Goal: Task Accomplishment & Management: Manage account settings

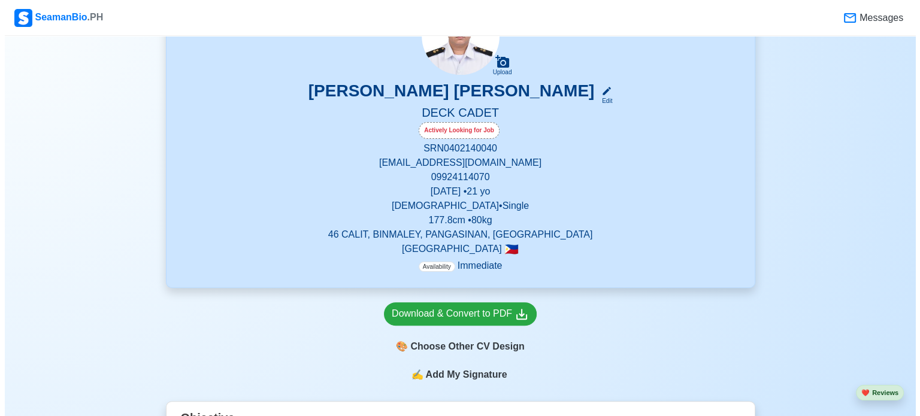
scroll to position [299, 0]
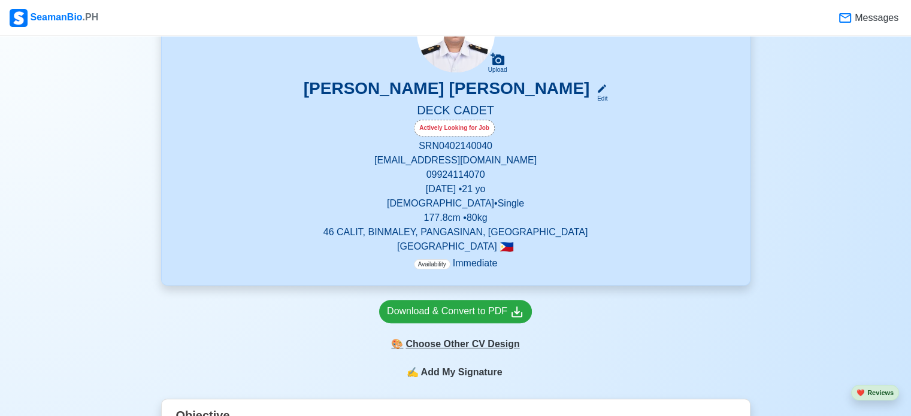
click at [478, 347] on div "🎨 Choose Other CV Design" at bounding box center [455, 344] width 153 height 23
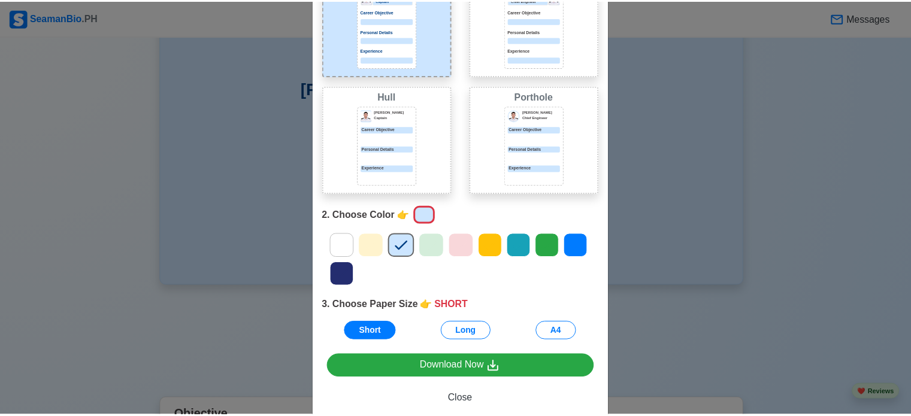
scroll to position [120, 0]
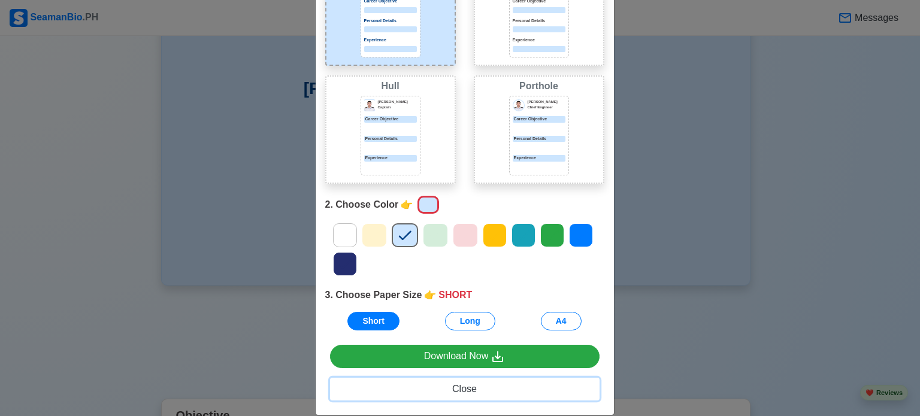
click at [461, 393] on span "Close" at bounding box center [464, 389] width 25 height 10
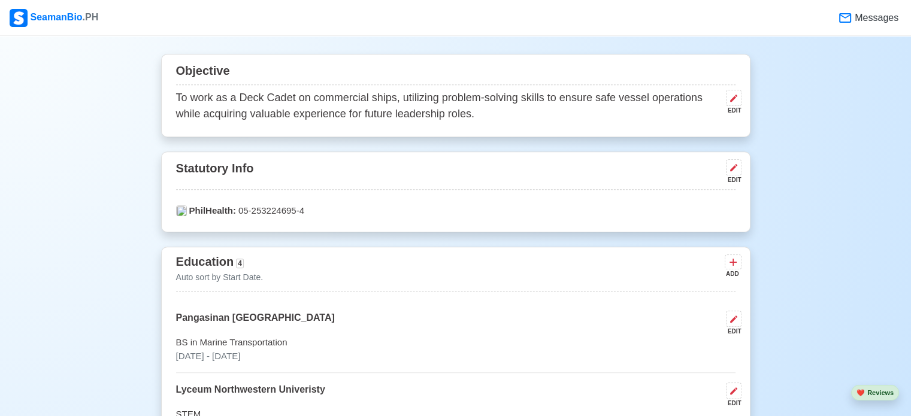
scroll to position [719, 0]
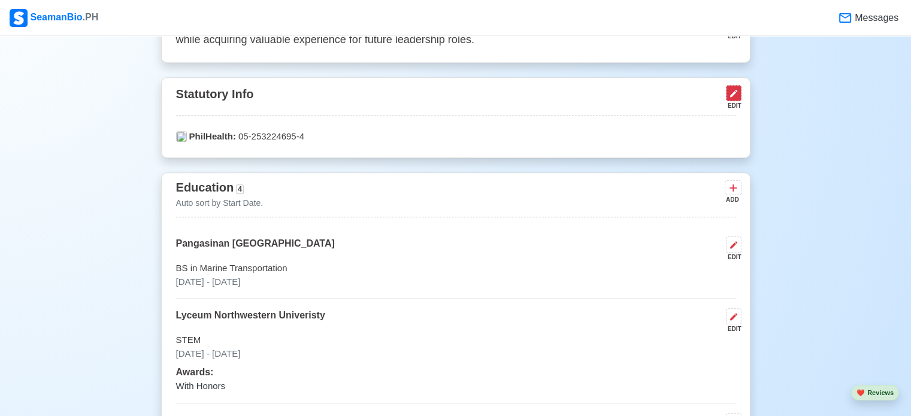
click at [738, 89] on button at bounding box center [734, 93] width 16 height 16
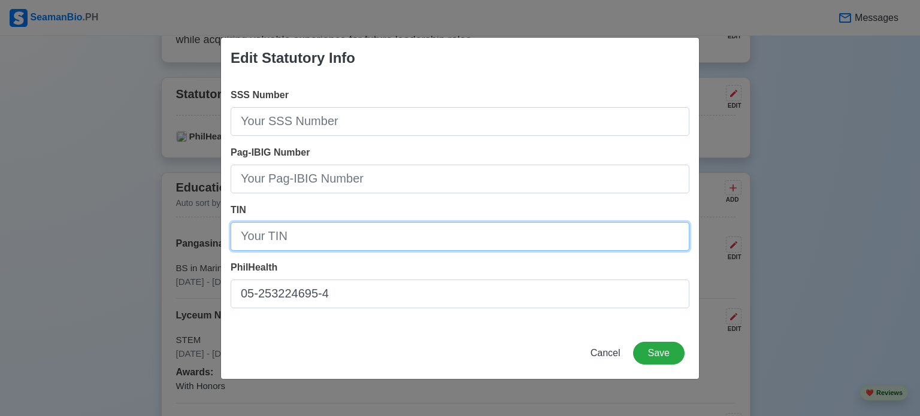
click at [281, 240] on input "TIN" at bounding box center [460, 236] width 459 height 29
type input "[PHONE_NUMBER]"
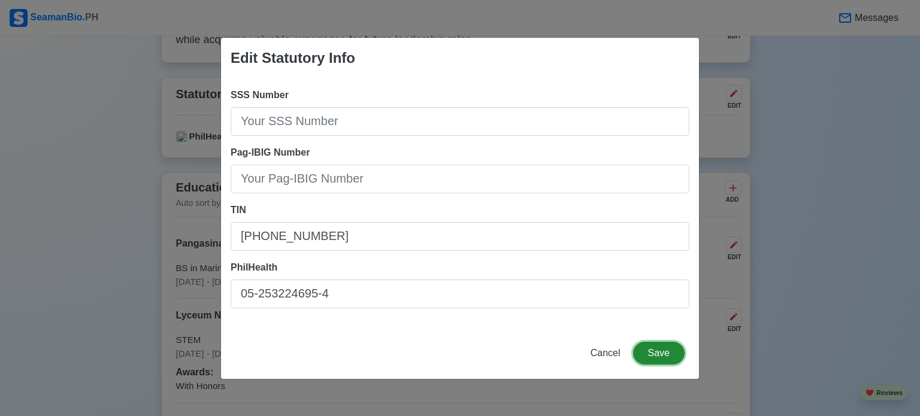
click at [649, 359] on button "Save" at bounding box center [659, 353] width 52 height 23
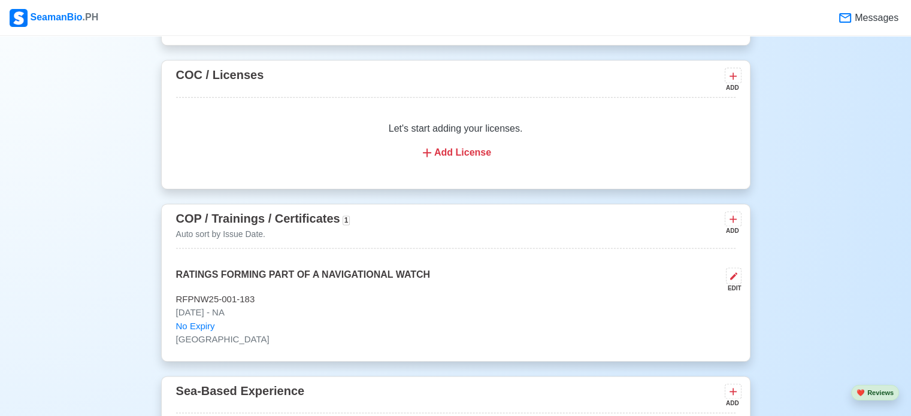
scroll to position [1557, 0]
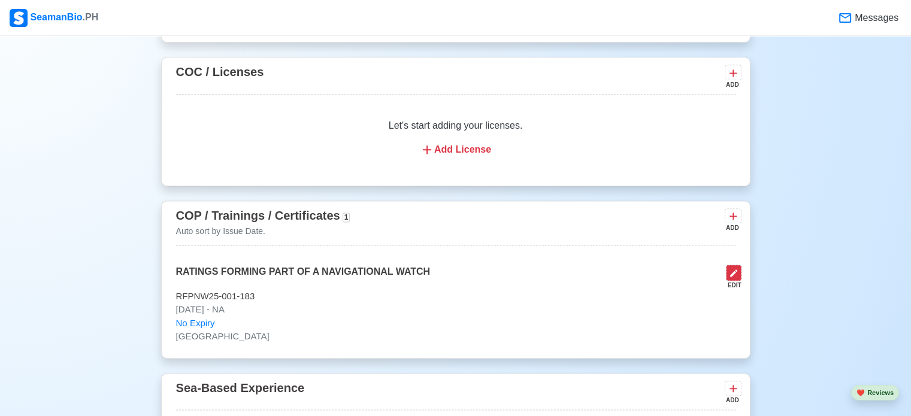
click at [731, 268] on icon at bounding box center [734, 273] width 10 height 10
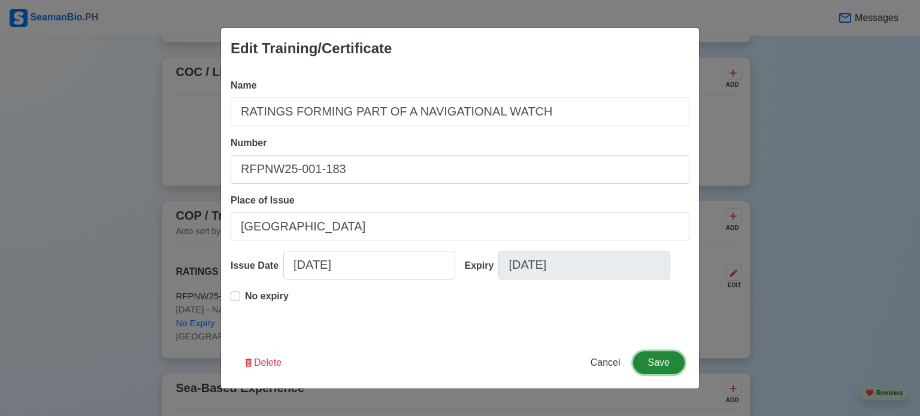
click at [658, 364] on button "Save" at bounding box center [659, 363] width 52 height 23
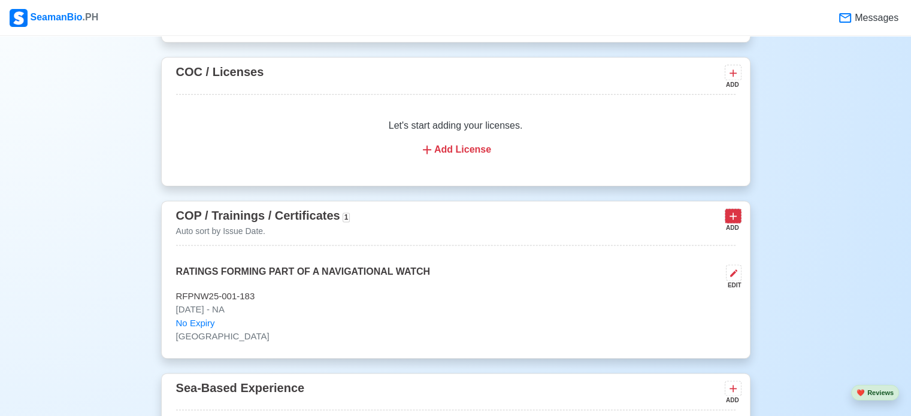
click at [731, 216] on icon at bounding box center [733, 216] width 12 height 12
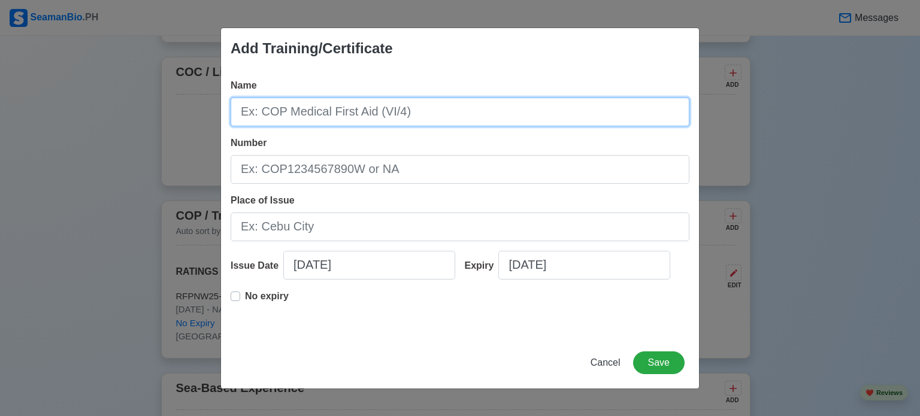
click at [346, 110] on input "Name" at bounding box center [460, 112] width 459 height 29
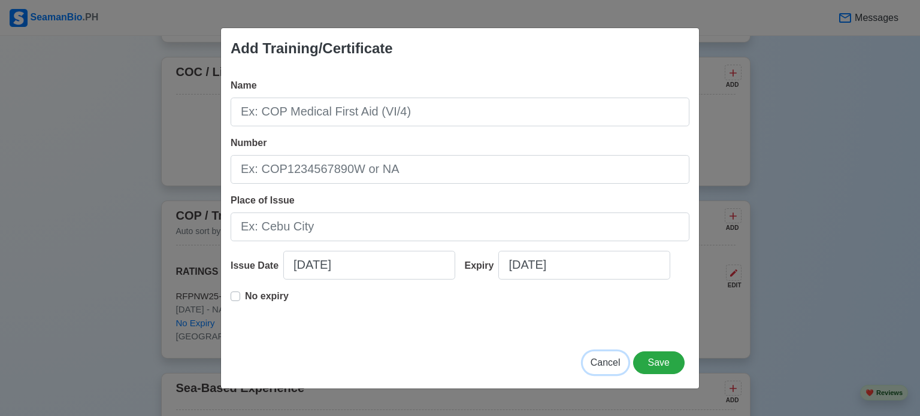
click at [607, 358] on span "Cancel" at bounding box center [606, 363] width 30 height 10
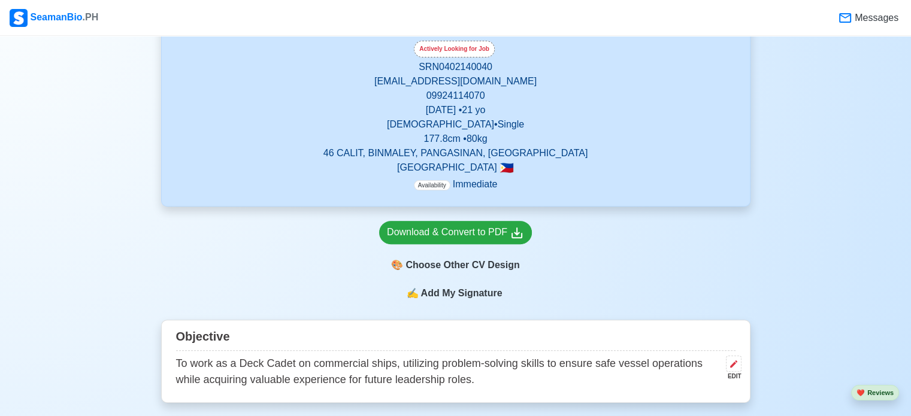
scroll to position [359, 0]
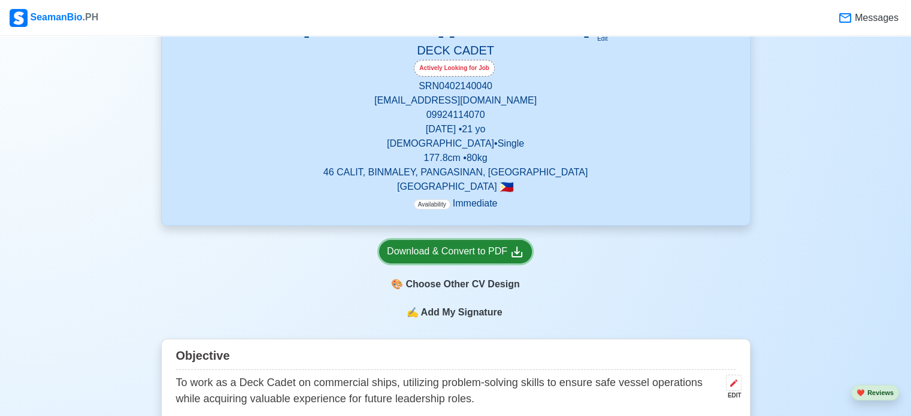
click at [441, 250] on div "Download & Convert to PDF" at bounding box center [455, 251] width 137 height 15
click at [461, 315] on span "Add My Signature" at bounding box center [461, 312] width 86 height 14
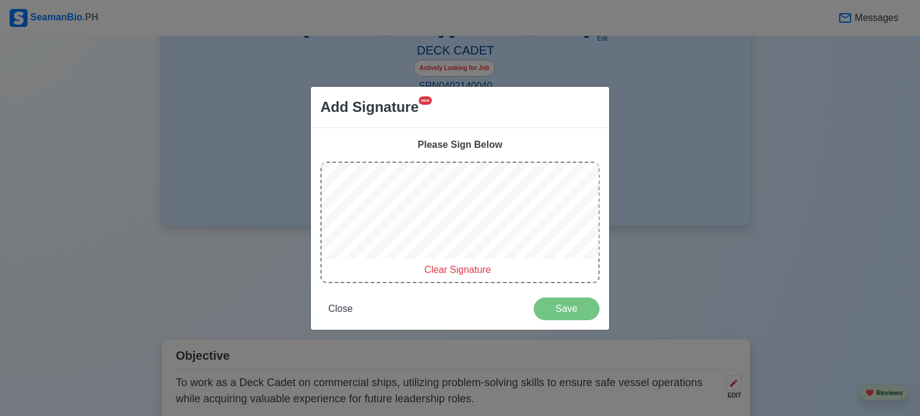
click at [625, 210] on div "Add Signature NEW Please Sign Below Clear Signature Close Save" at bounding box center [460, 208] width 920 height 416
click at [463, 264] on div "Clear Signature" at bounding box center [459, 223] width 279 height 122
click at [465, 265] on span "Clear Signature" at bounding box center [457, 270] width 66 height 10
click at [393, 274] on div "Clear Signature" at bounding box center [459, 223] width 279 height 122
click at [647, 207] on div "Add Signature NEW Please Sign Below Clear Signature Close Save" at bounding box center [460, 208] width 920 height 416
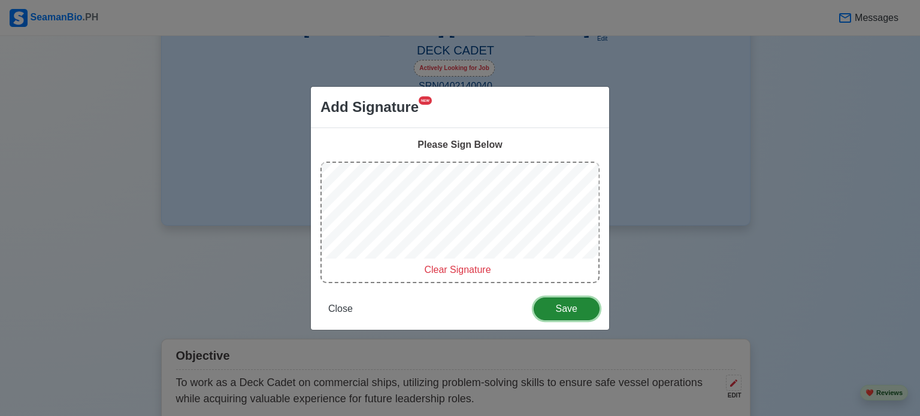
click at [568, 305] on span "Save" at bounding box center [566, 309] width 50 height 10
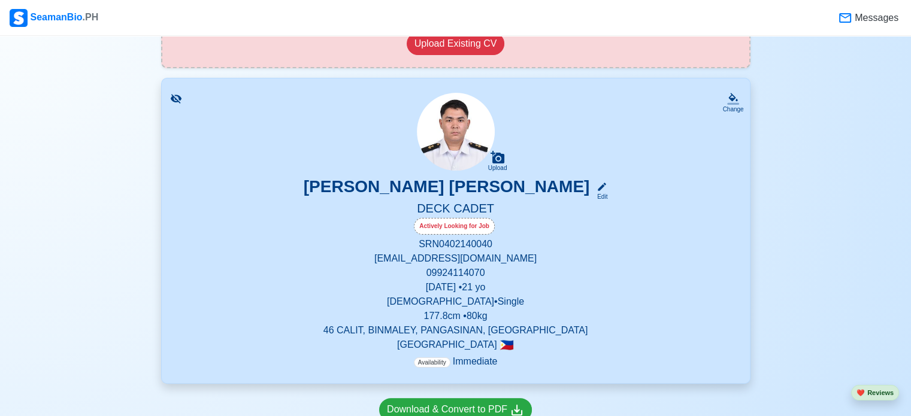
scroll to position [276, 0]
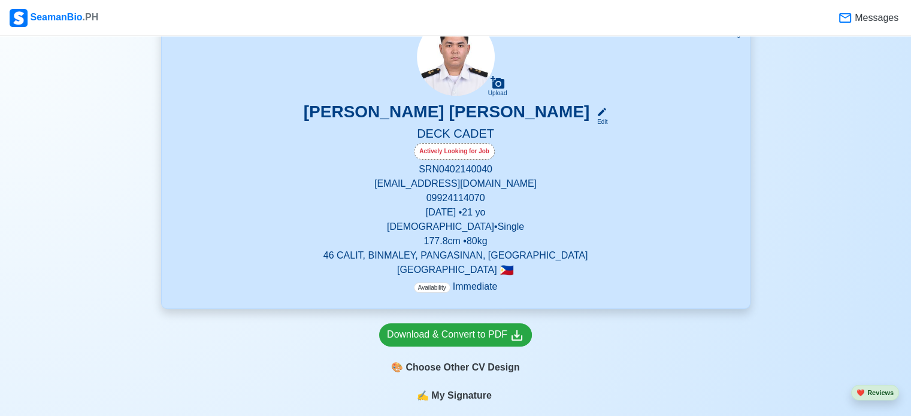
click at [471, 395] on span "My Signature" at bounding box center [461, 396] width 65 height 14
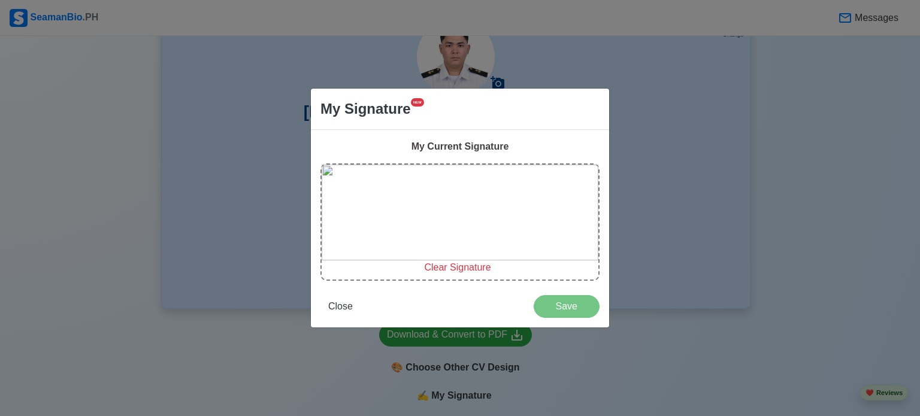
click at [440, 268] on span "Clear Signature" at bounding box center [457, 267] width 66 height 10
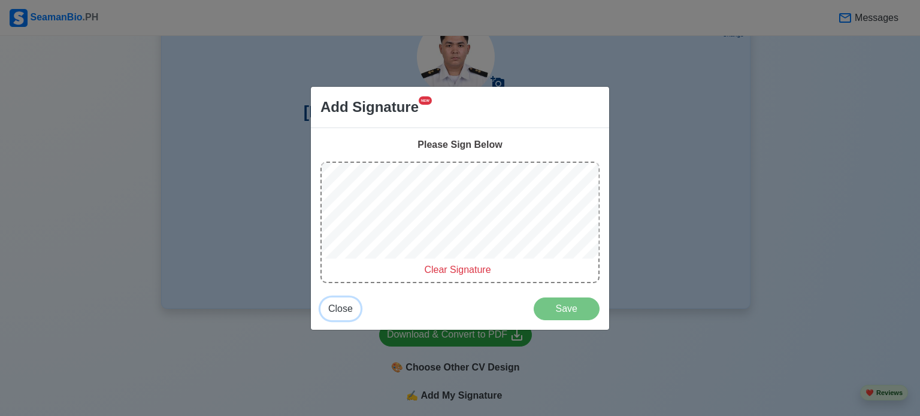
click at [332, 308] on span "Close" at bounding box center [340, 309] width 25 height 10
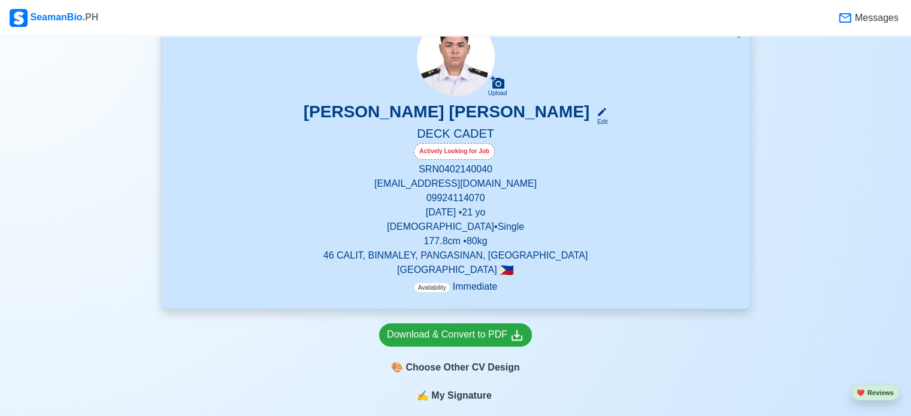
click at [444, 183] on p "[EMAIL_ADDRESS][DOMAIN_NAME]" at bounding box center [455, 184] width 559 height 14
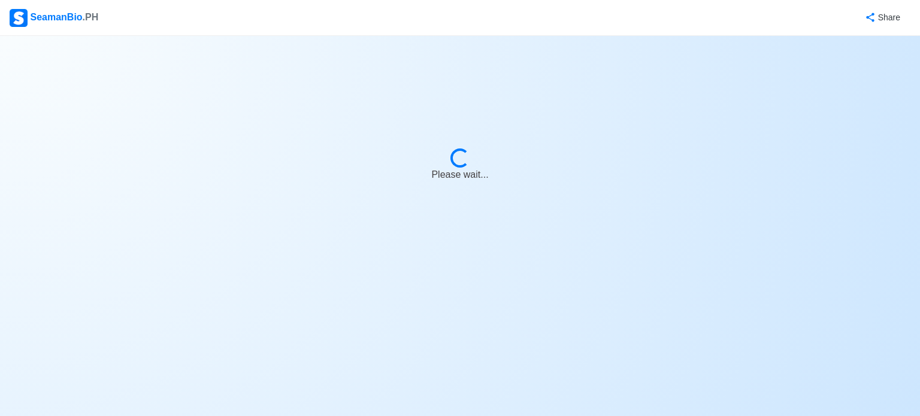
click at [444, 183] on div "Loading... Please wait..." at bounding box center [460, 209] width 120 height 120
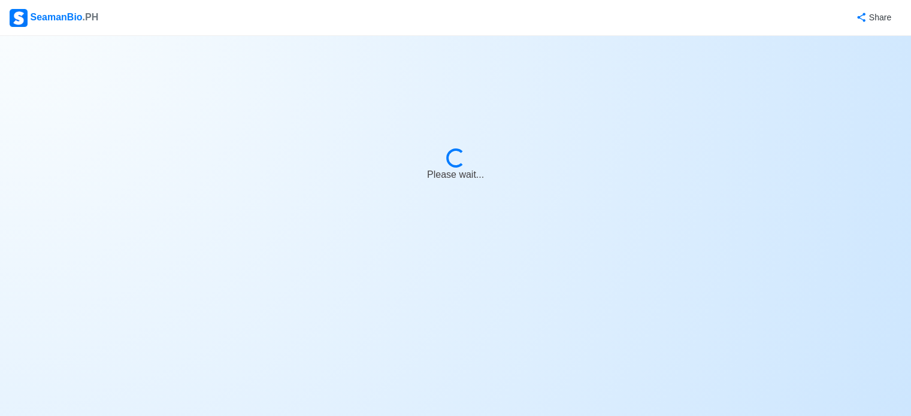
select select "Actively Looking for Job"
select select "Visible for Hiring"
select select "Single"
select select "[DEMOGRAPHIC_DATA]"
select select "PH"
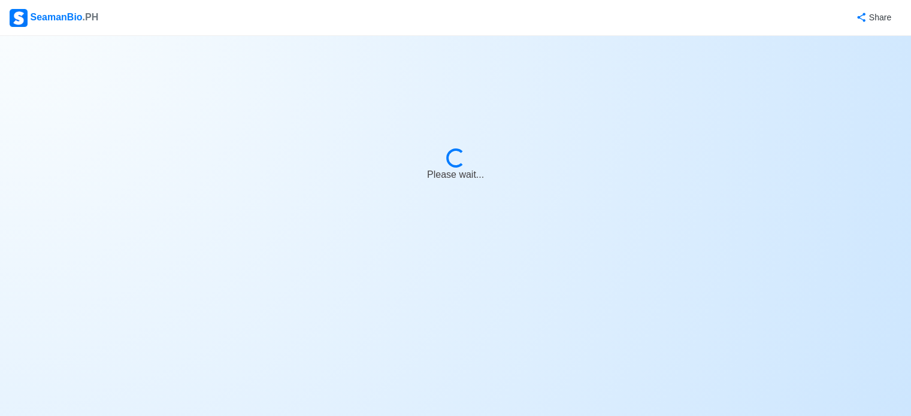
select select "4102416000000"
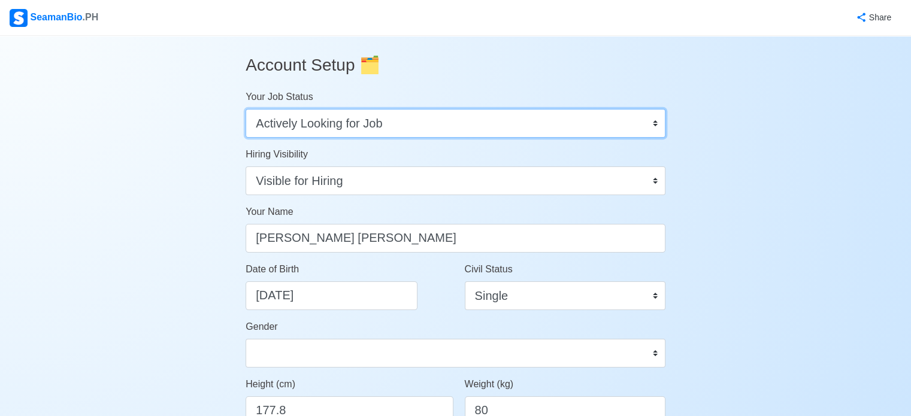
click at [491, 129] on select "Onboard Actively Looking for Job Not Looking for Job" at bounding box center [456, 123] width 420 height 29
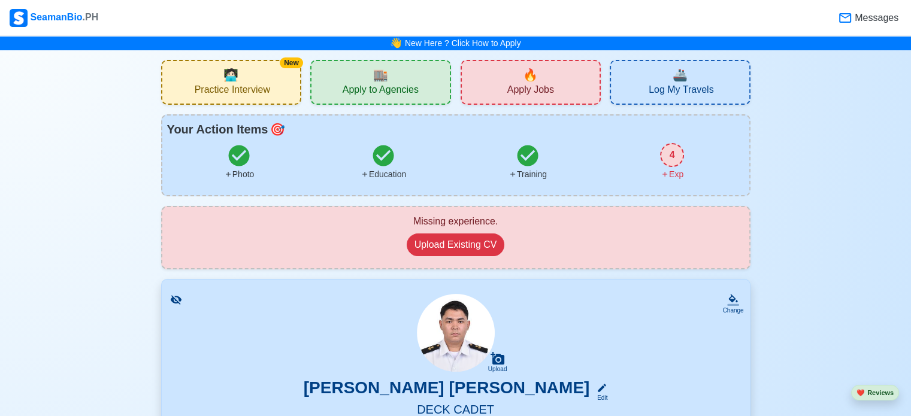
click at [26, 19] on img at bounding box center [19, 18] width 18 height 18
click at [248, 75] on div "New 🧑🏻‍💻 Practice Interview" at bounding box center [231, 82] width 141 height 45
click at [383, 87] on span "Apply to Agencies" at bounding box center [381, 91] width 76 height 15
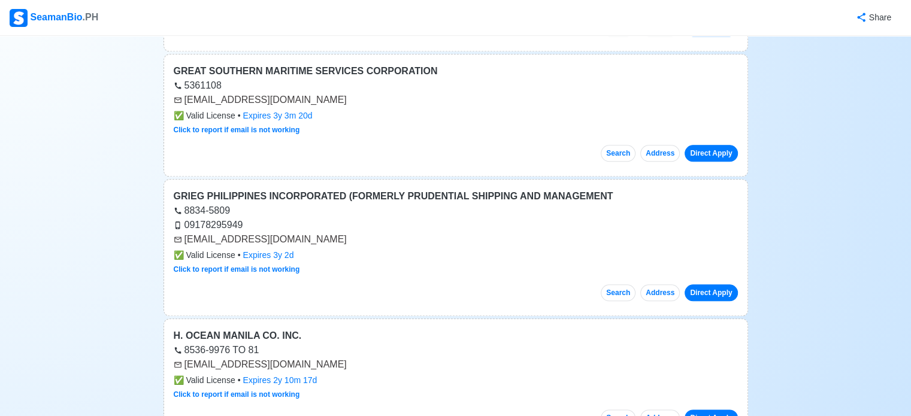
scroll to position [1378, 0]
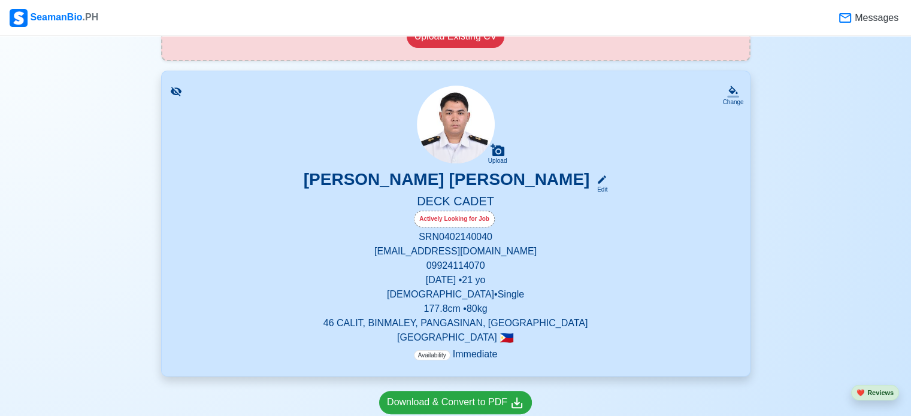
scroll to position [240, 0]
